Goal: Navigation & Orientation: Find specific page/section

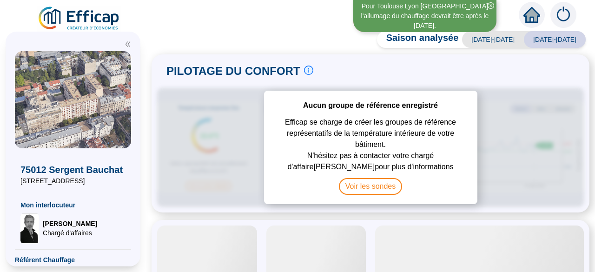
click at [562, 10] on img at bounding box center [564, 15] width 26 height 26
